Goal: Check status: Check status

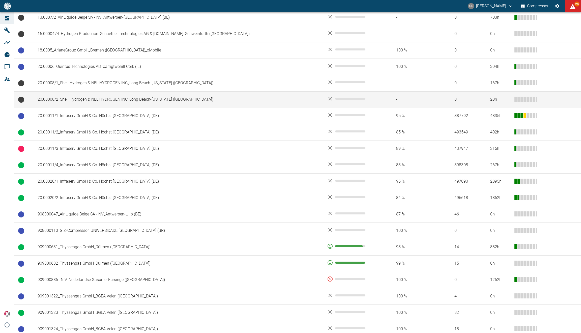
scroll to position [164, 0]
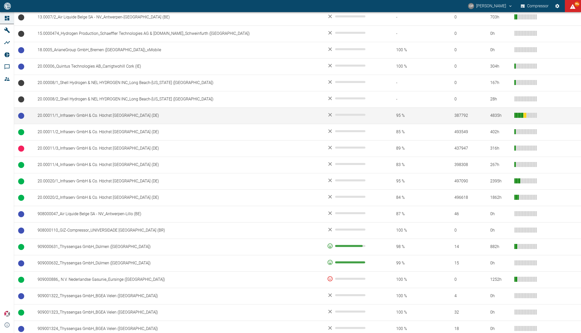
click at [90, 113] on td "20.00011/1_Infraserv GmbH & Co. Höchst [GEOGRAPHIC_DATA] (DE)" at bounding box center [178, 115] width 289 height 16
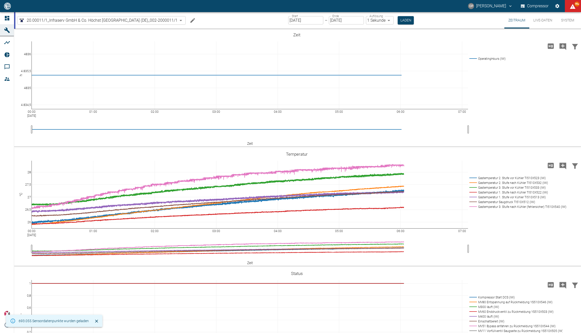
click at [541, 18] on button "Live-Daten" at bounding box center [542, 20] width 27 height 16
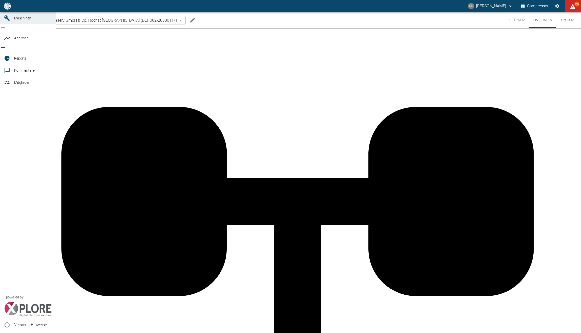
click at [12, 12] on link "Dashboard" at bounding box center [28, 6] width 56 height 12
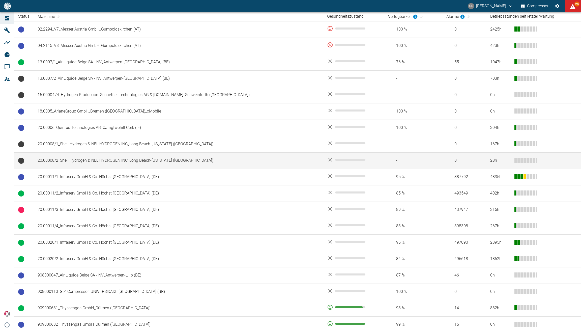
scroll to position [103, 0]
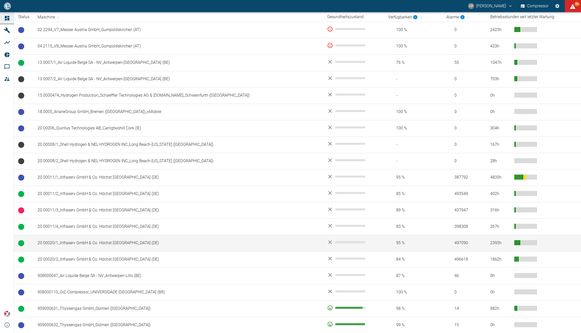
click at [62, 245] on td "20.00020/1_Infraserv GmbH & Co. Höchst [GEOGRAPHIC_DATA] (DE)" at bounding box center [178, 243] width 289 height 16
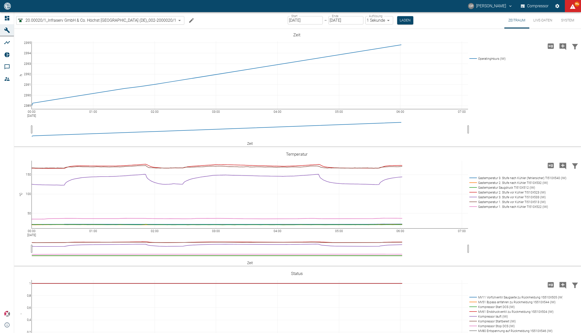
click at [542, 19] on button "Live-Daten" at bounding box center [542, 20] width 27 height 16
click at [538, 19] on button "Live-Daten" at bounding box center [542, 20] width 27 height 16
